Goal: Information Seeking & Learning: Learn about a topic

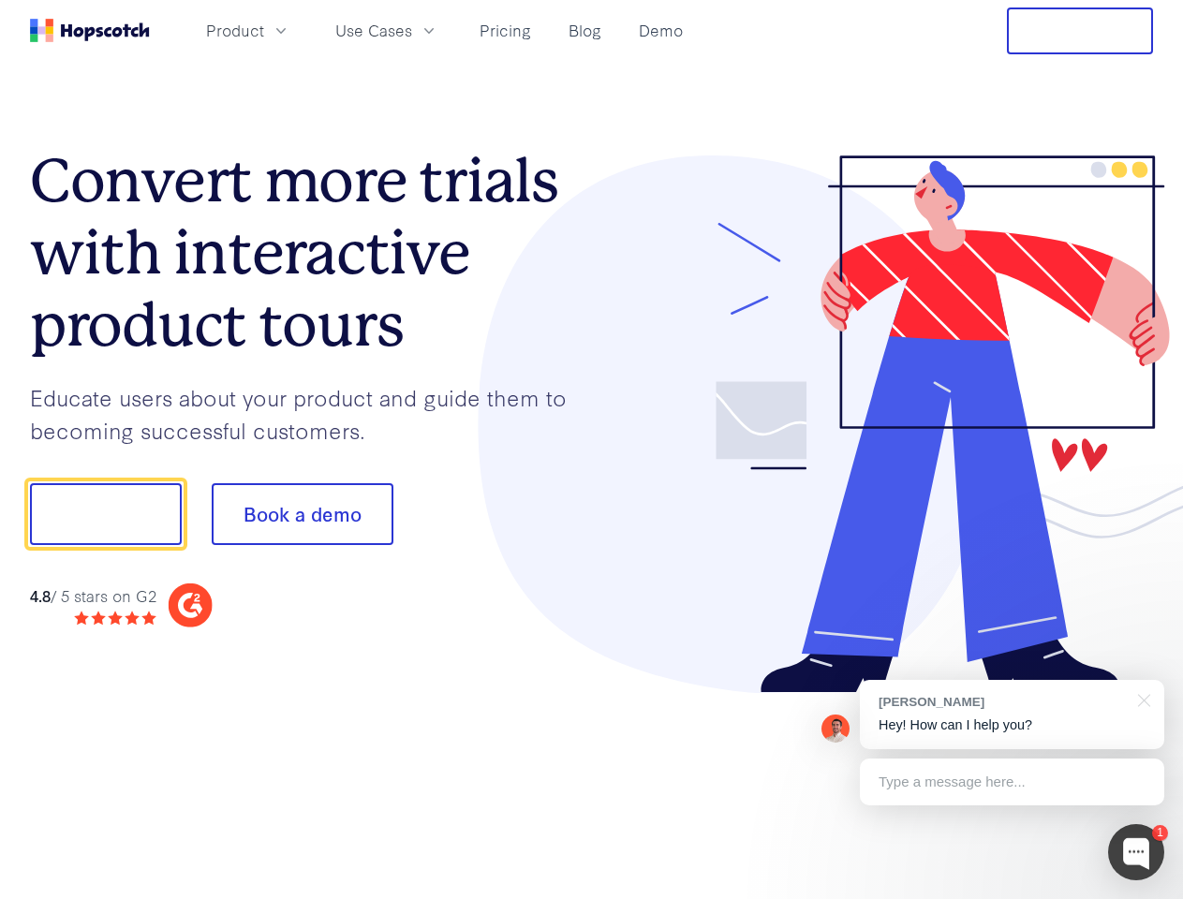
click at [592, 450] on div at bounding box center [873, 424] width 562 height 539
click at [264, 30] on span "Product" at bounding box center [235, 30] width 58 height 23
click at [412, 30] on span "Use Cases" at bounding box center [373, 30] width 77 height 23
click at [1080, 31] on button "Free Trial" at bounding box center [1080, 30] width 146 height 47
click at [105, 514] on button "Show me!" at bounding box center [106, 514] width 152 height 62
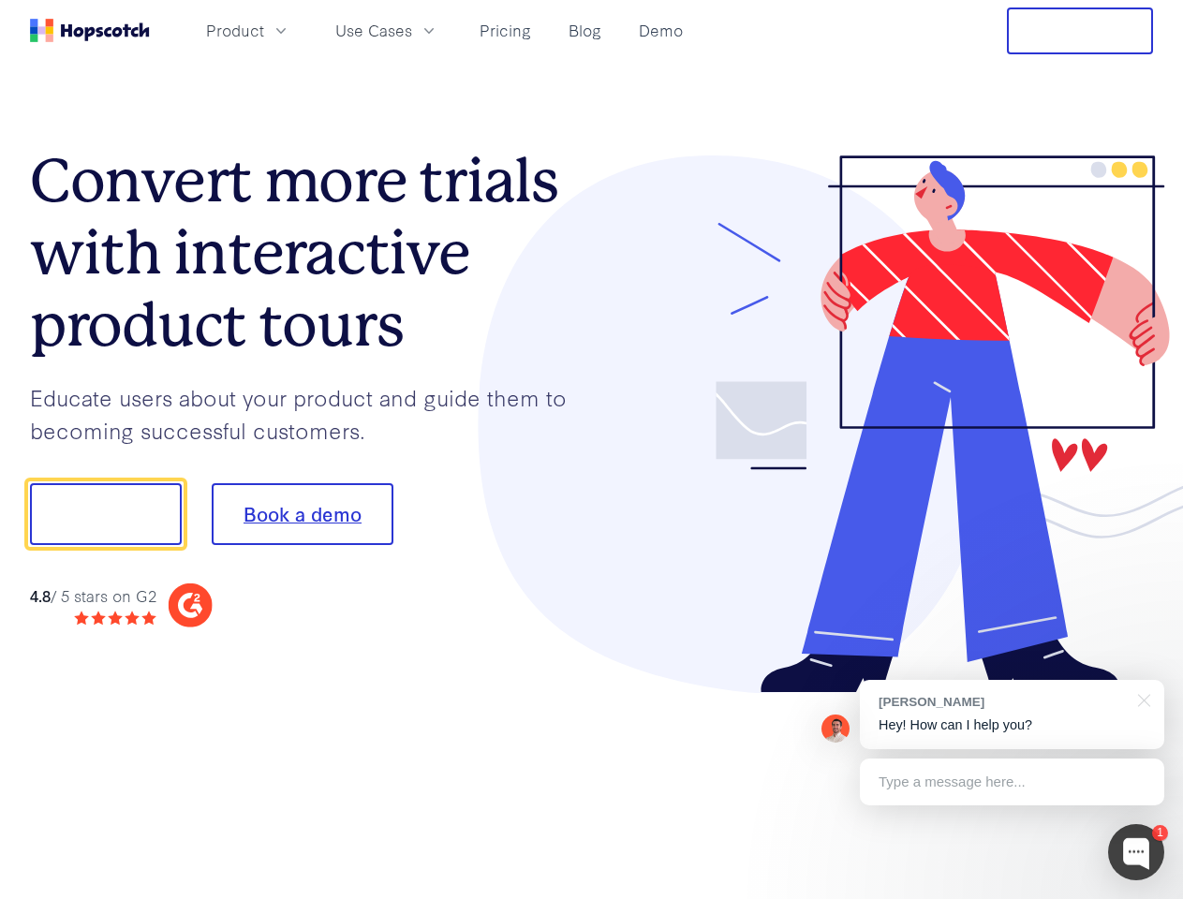
click at [302, 514] on button "Book a demo" at bounding box center [303, 514] width 182 height 62
click at [1136, 852] on div at bounding box center [1136, 852] width 56 height 56
click at [1011, 715] on div "[PERSON_NAME] Hey! How can I help you?" at bounding box center [1012, 714] width 304 height 69
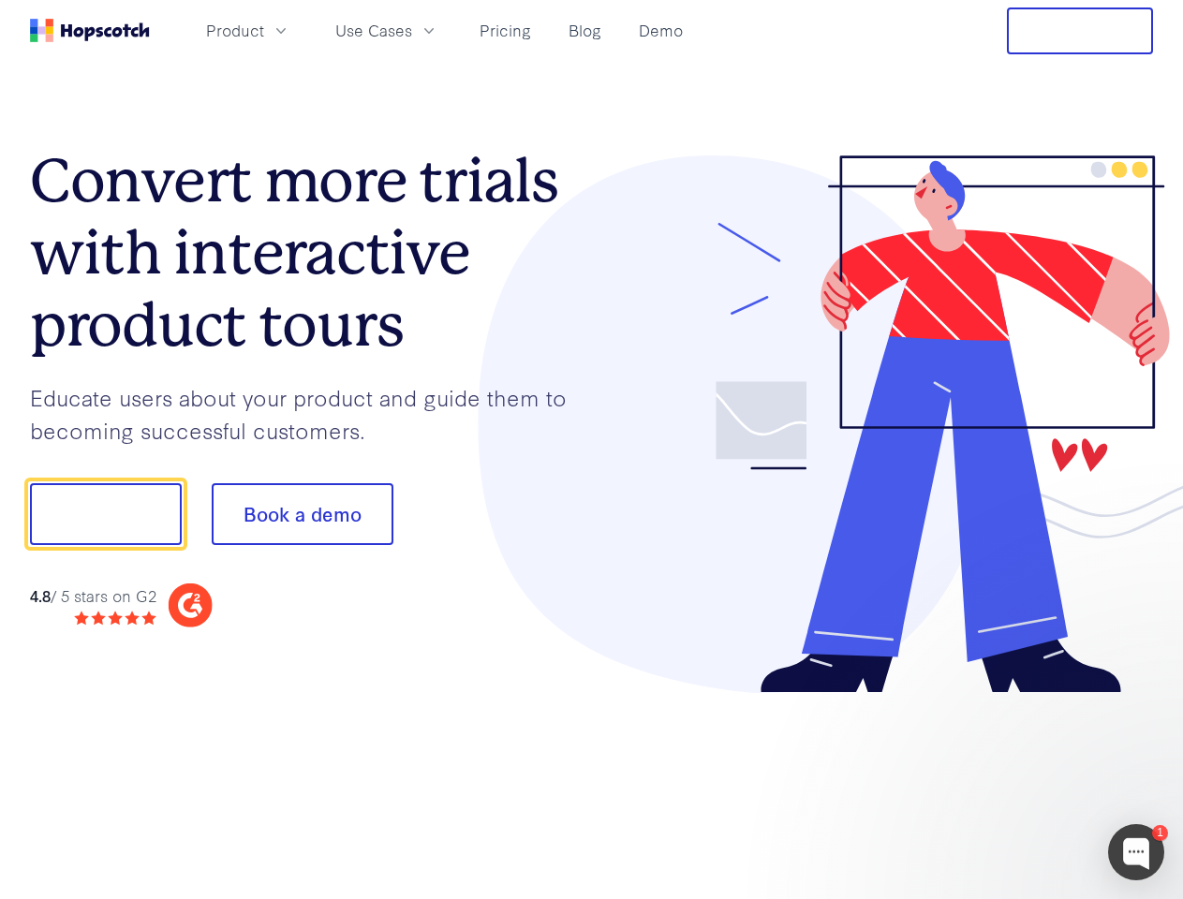
click at [1141, 699] on div at bounding box center [988, 637] width 351 height 374
click at [1011, 782] on div at bounding box center [988, 637] width 351 height 374
